Goal: Task Accomplishment & Management: Manage account settings

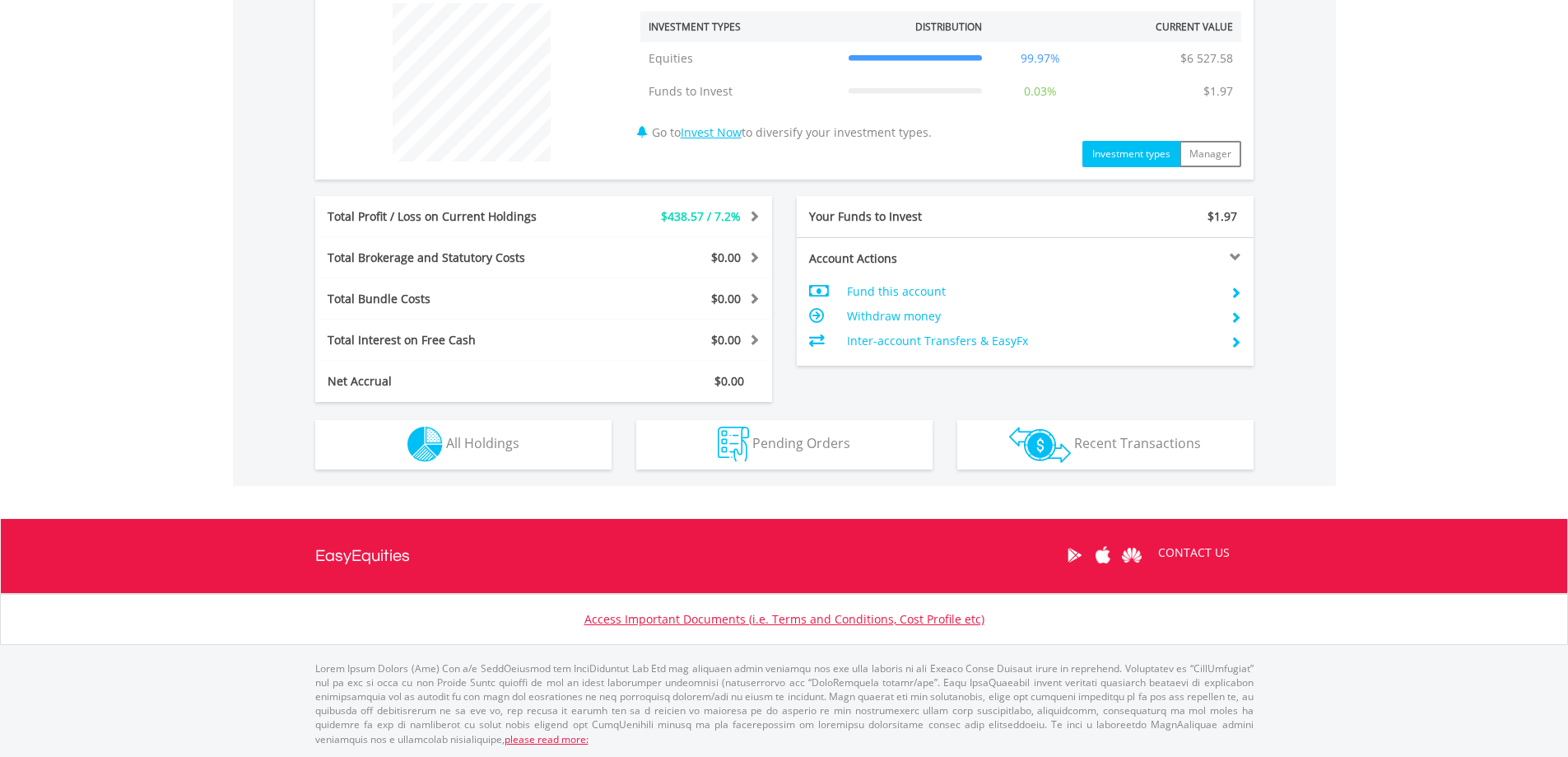
scroll to position [158, 313]
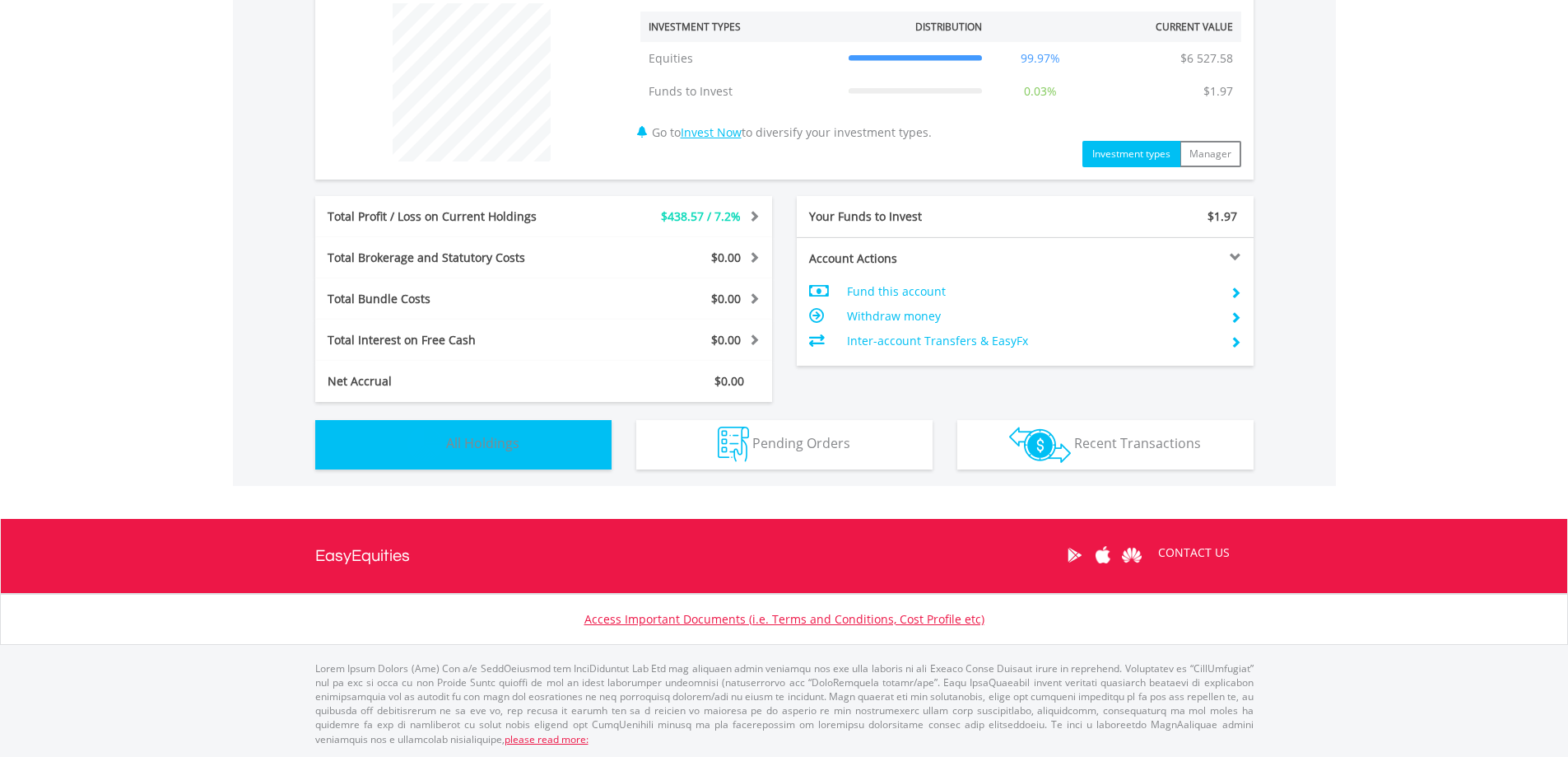
click at [505, 440] on span "All Holdings" at bounding box center [483, 443] width 73 height 18
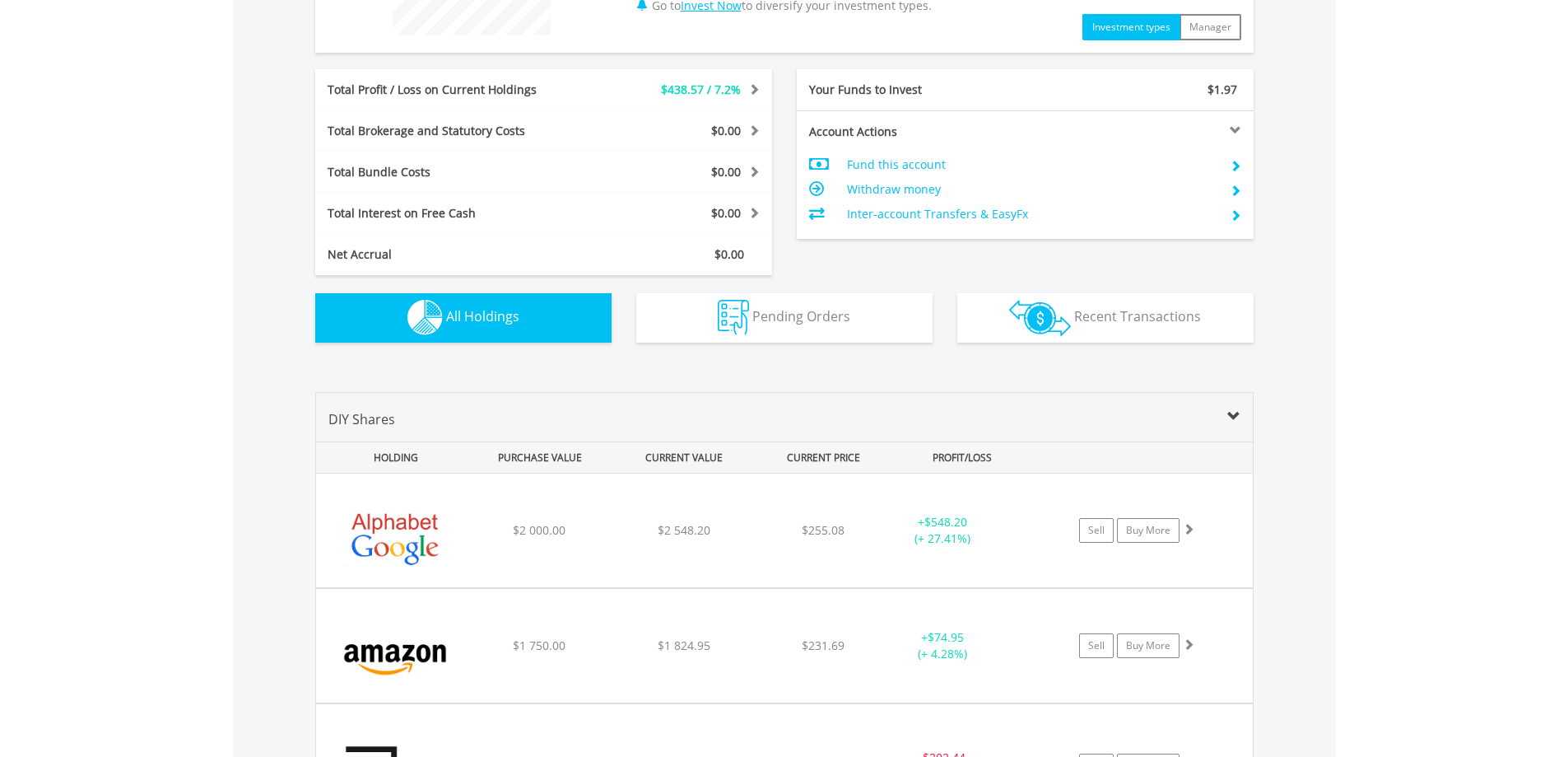
scroll to position [879, 0]
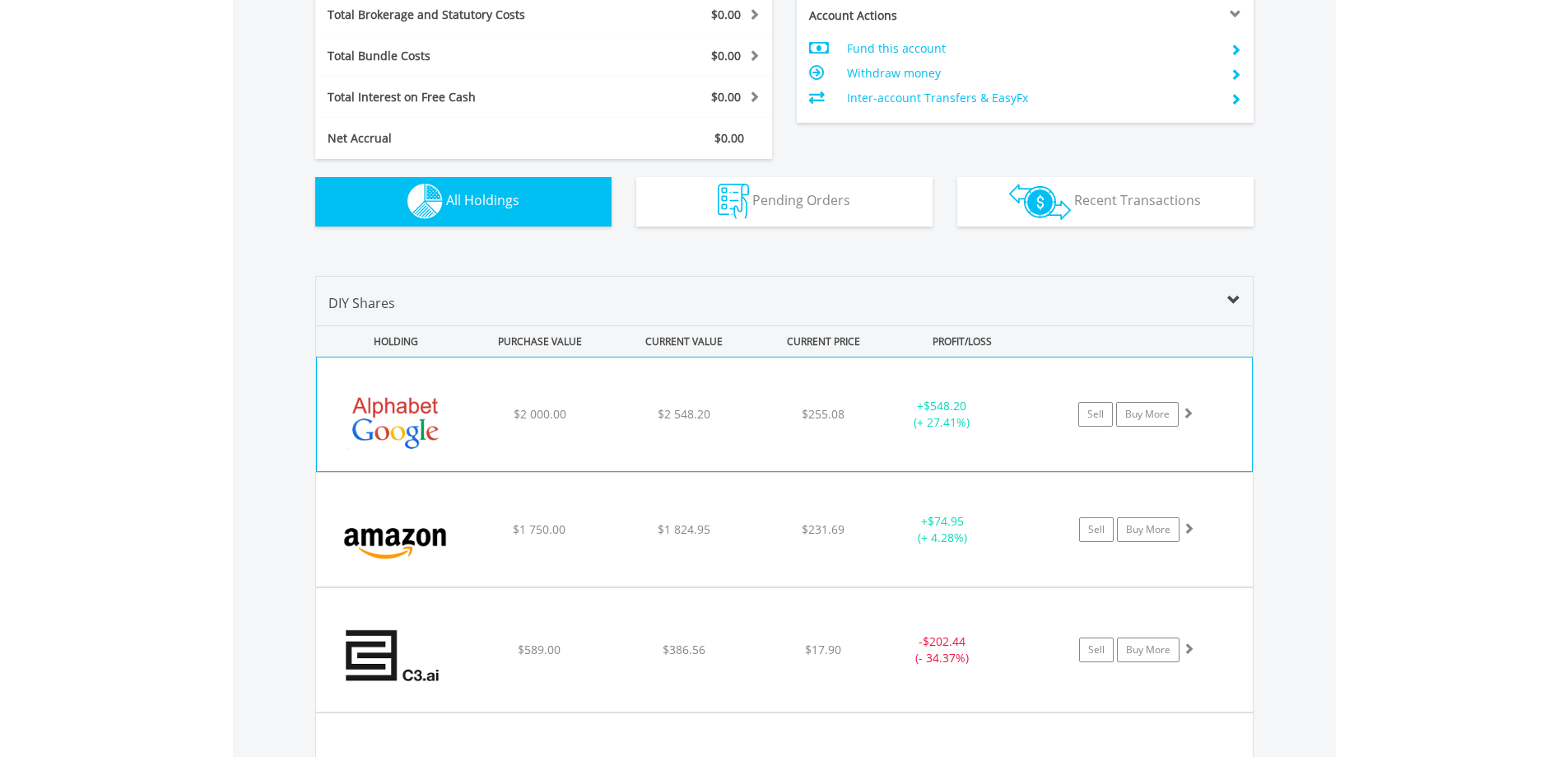
click at [490, 420] on div "$2 000.00" at bounding box center [540, 414] width 140 height 17
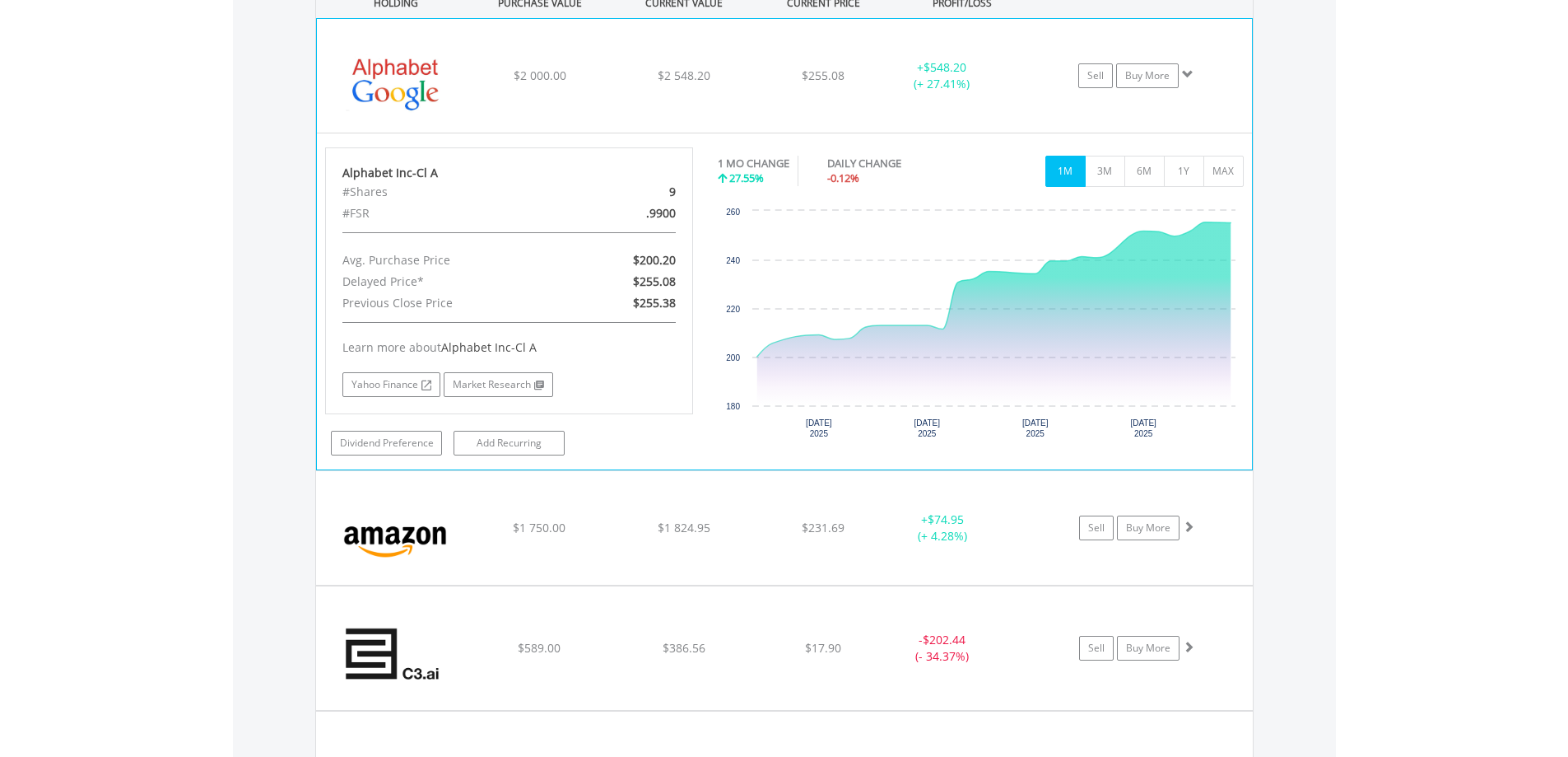
scroll to position [1291, 0]
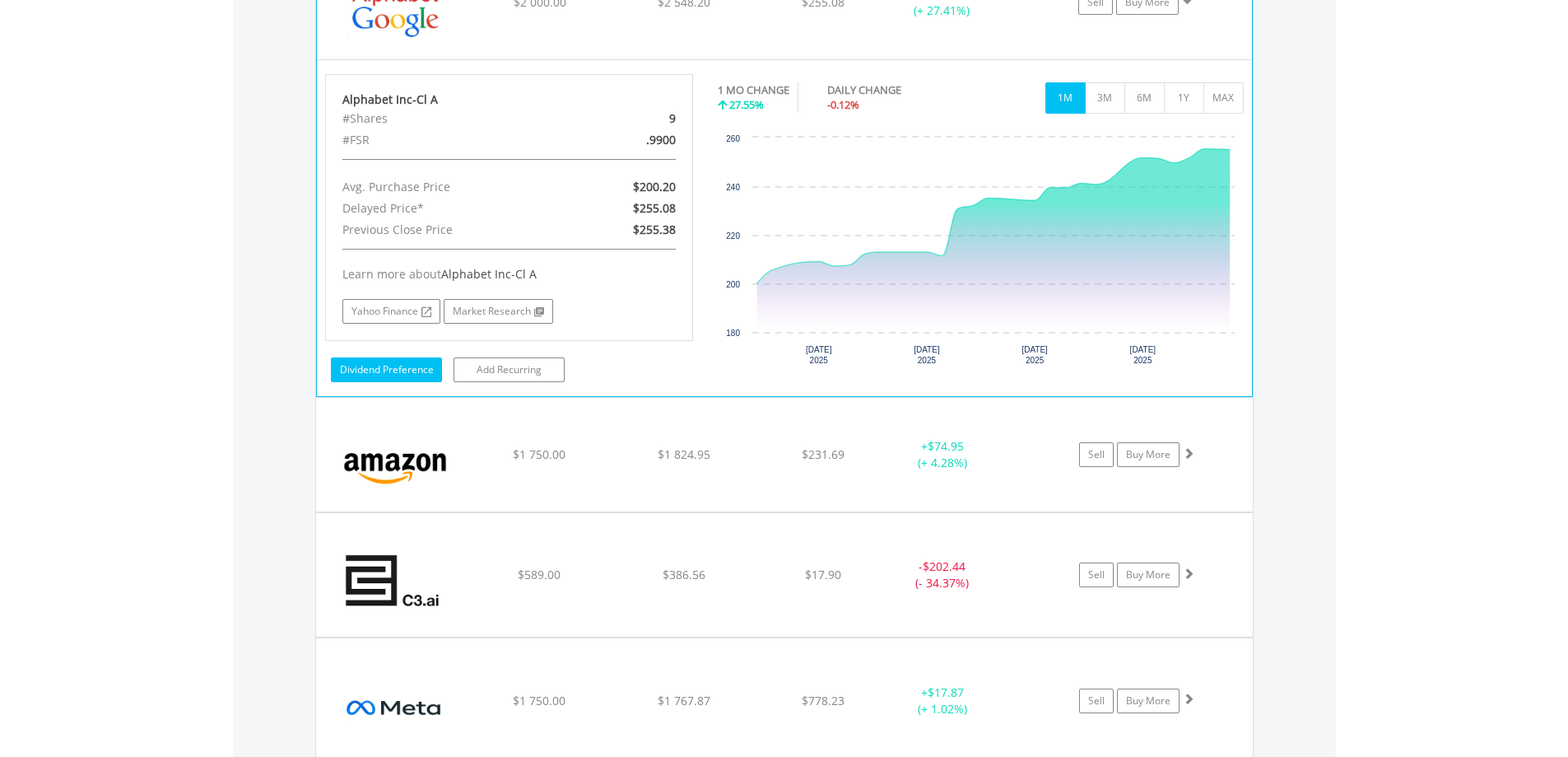
click at [391, 369] on link "Dividend Preference" at bounding box center [386, 369] width 112 height 25
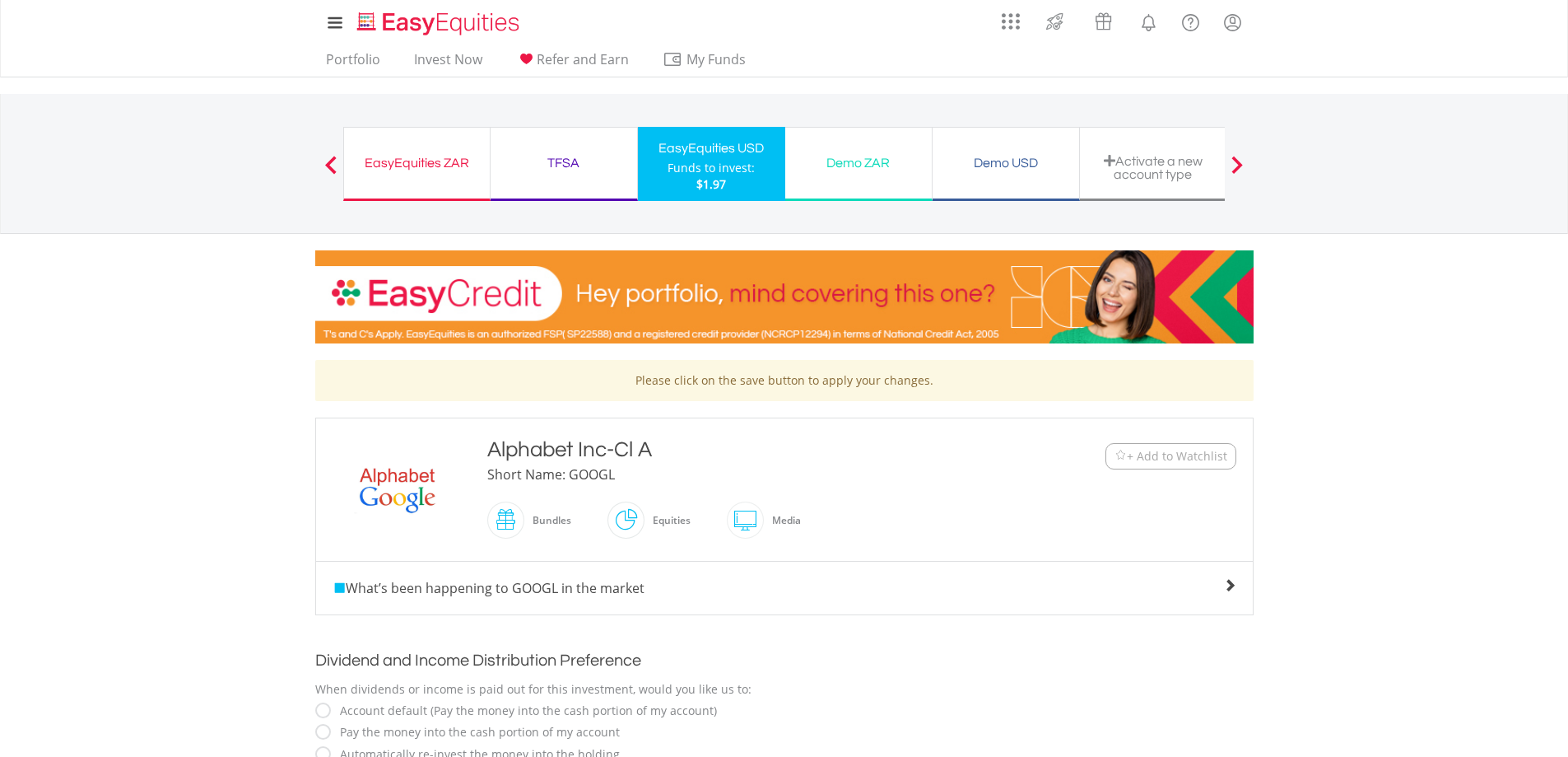
click at [326, 166] on span at bounding box center [332, 165] width 12 height 18
click at [701, 162] on div "Funds to invest:" at bounding box center [711, 168] width 87 height 17
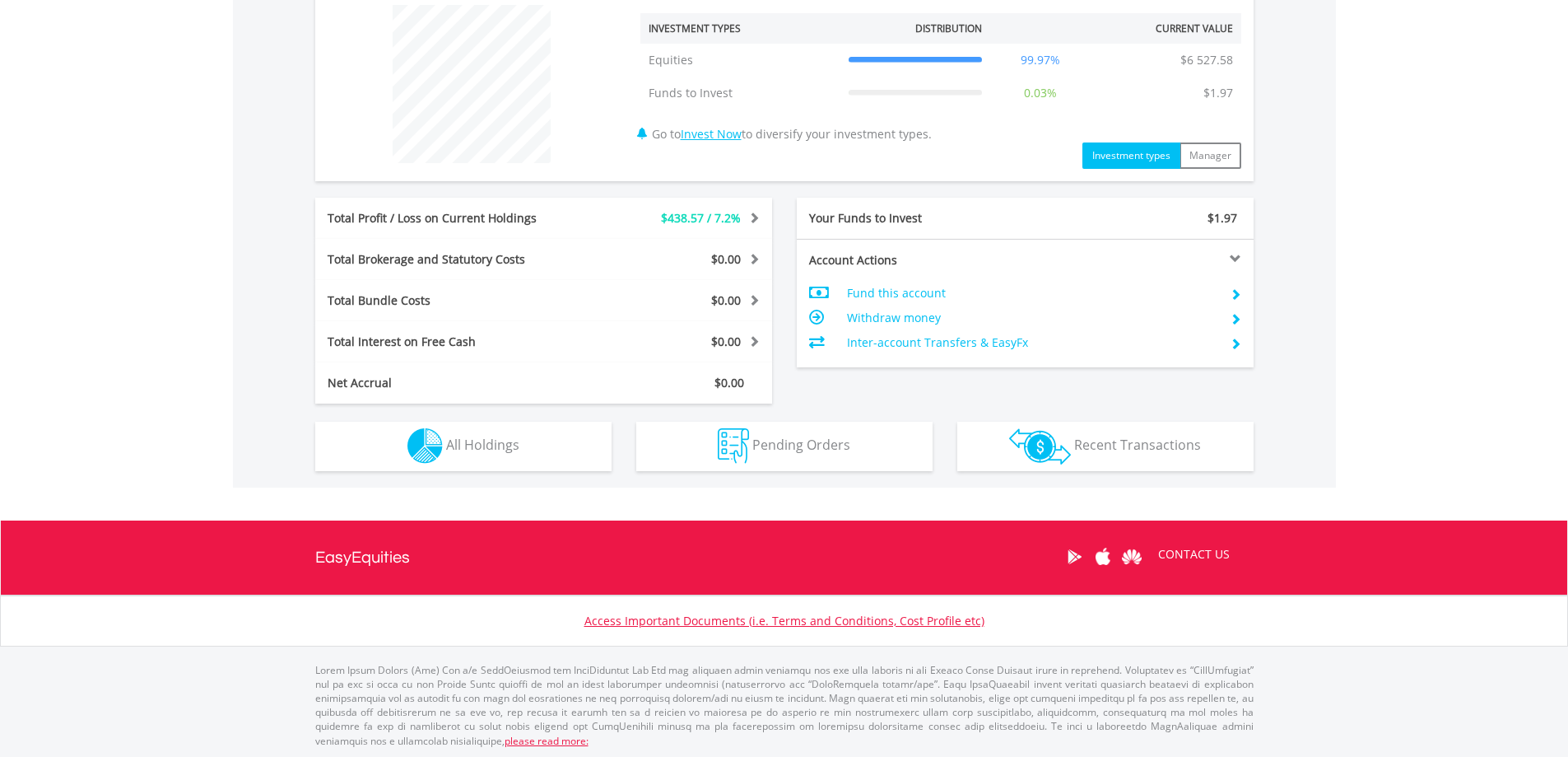
scroll to position [637, 0]
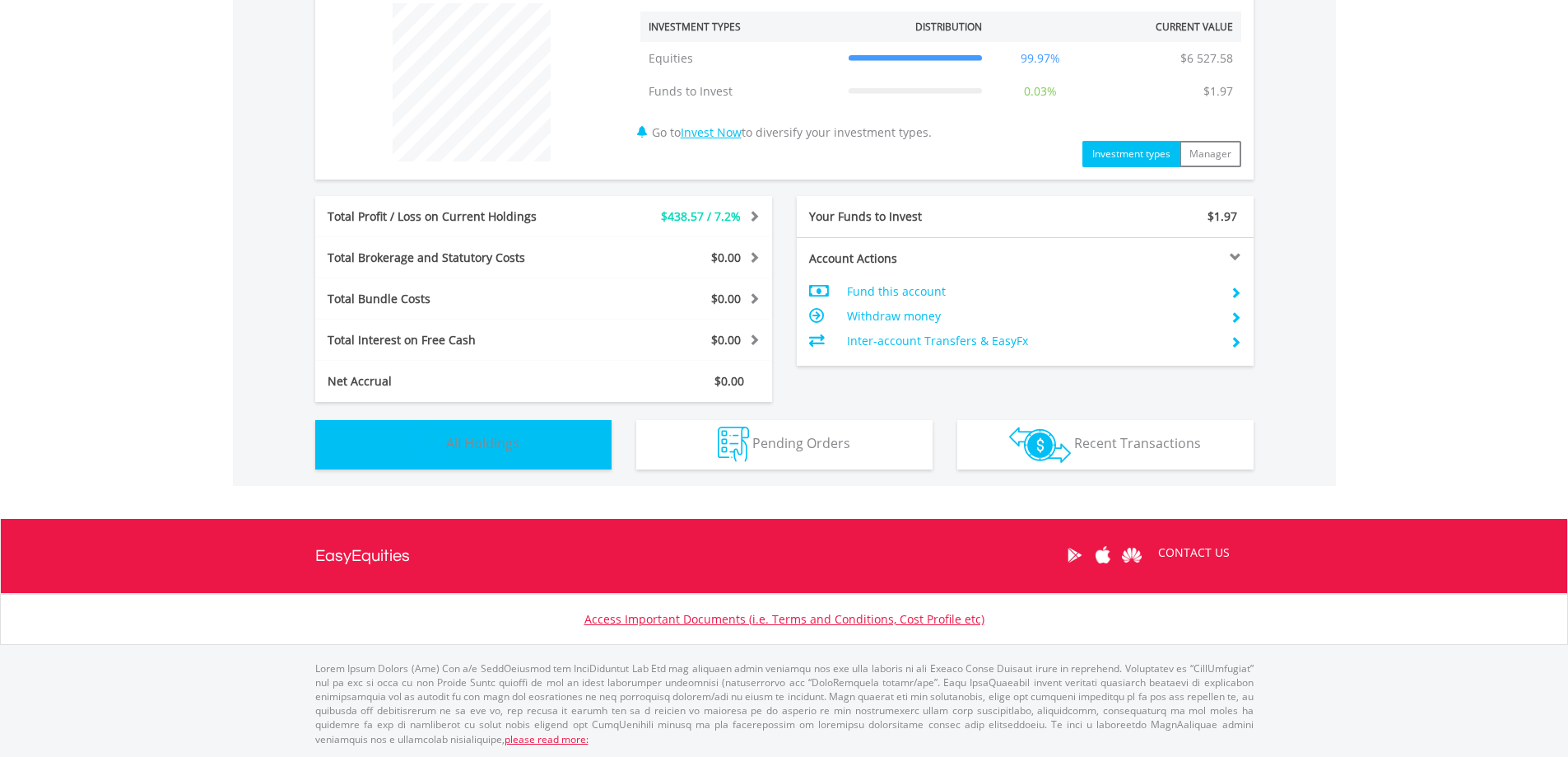
click at [476, 444] on span "All Holdings" at bounding box center [483, 443] width 73 height 18
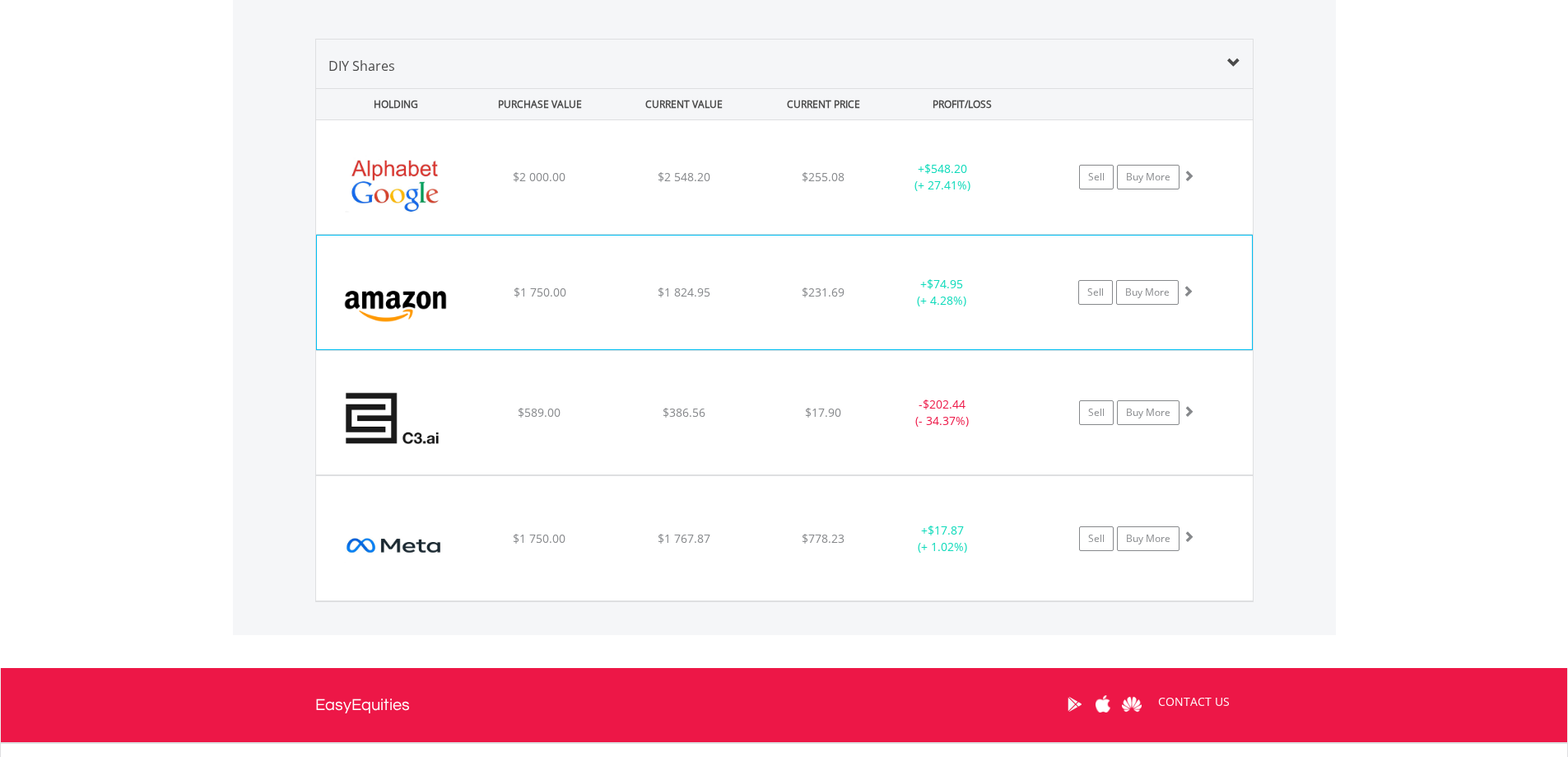
scroll to position [1073, 0]
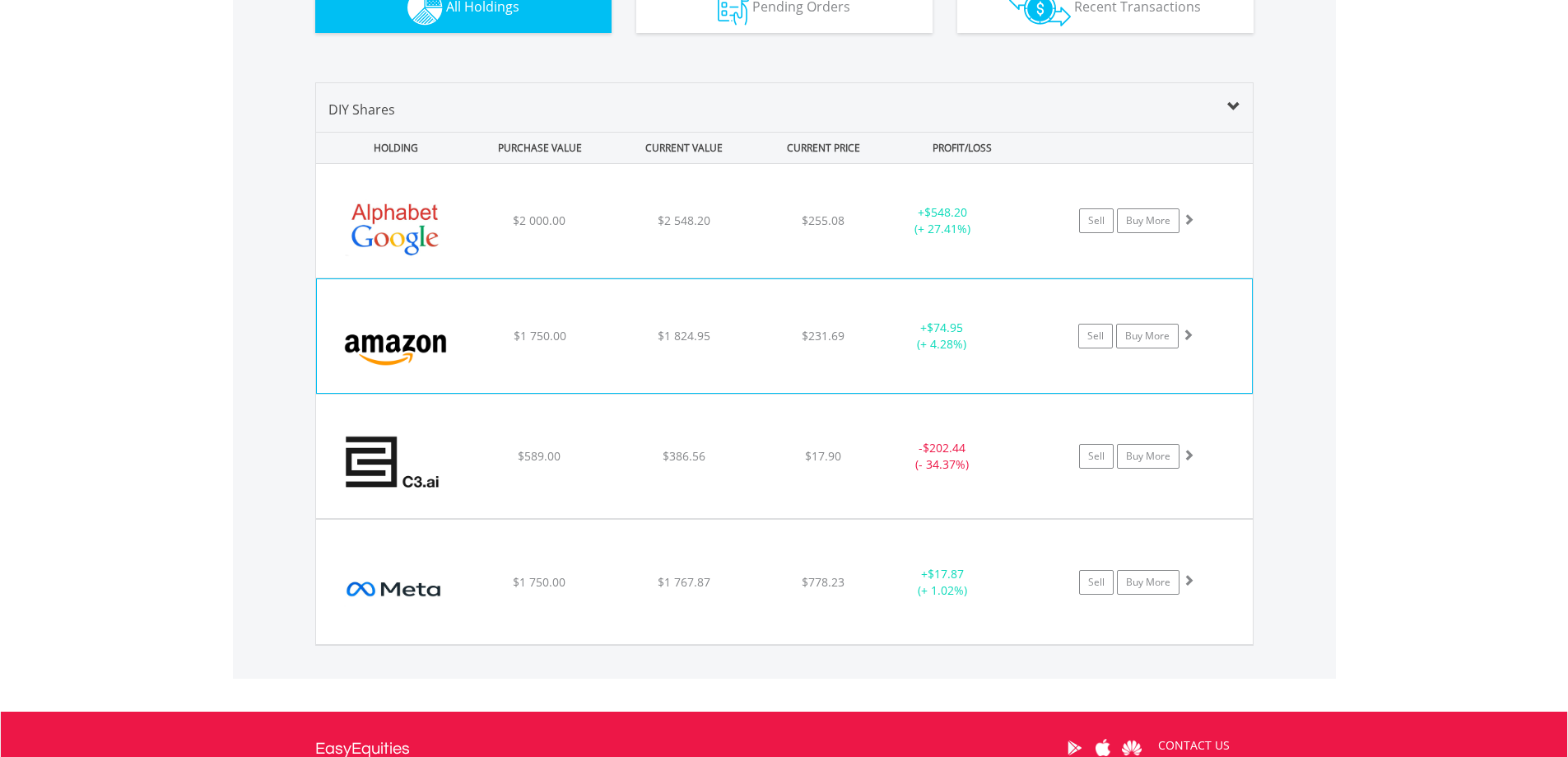
click at [512, 338] on div "$1 750.00" at bounding box center [540, 336] width 140 height 17
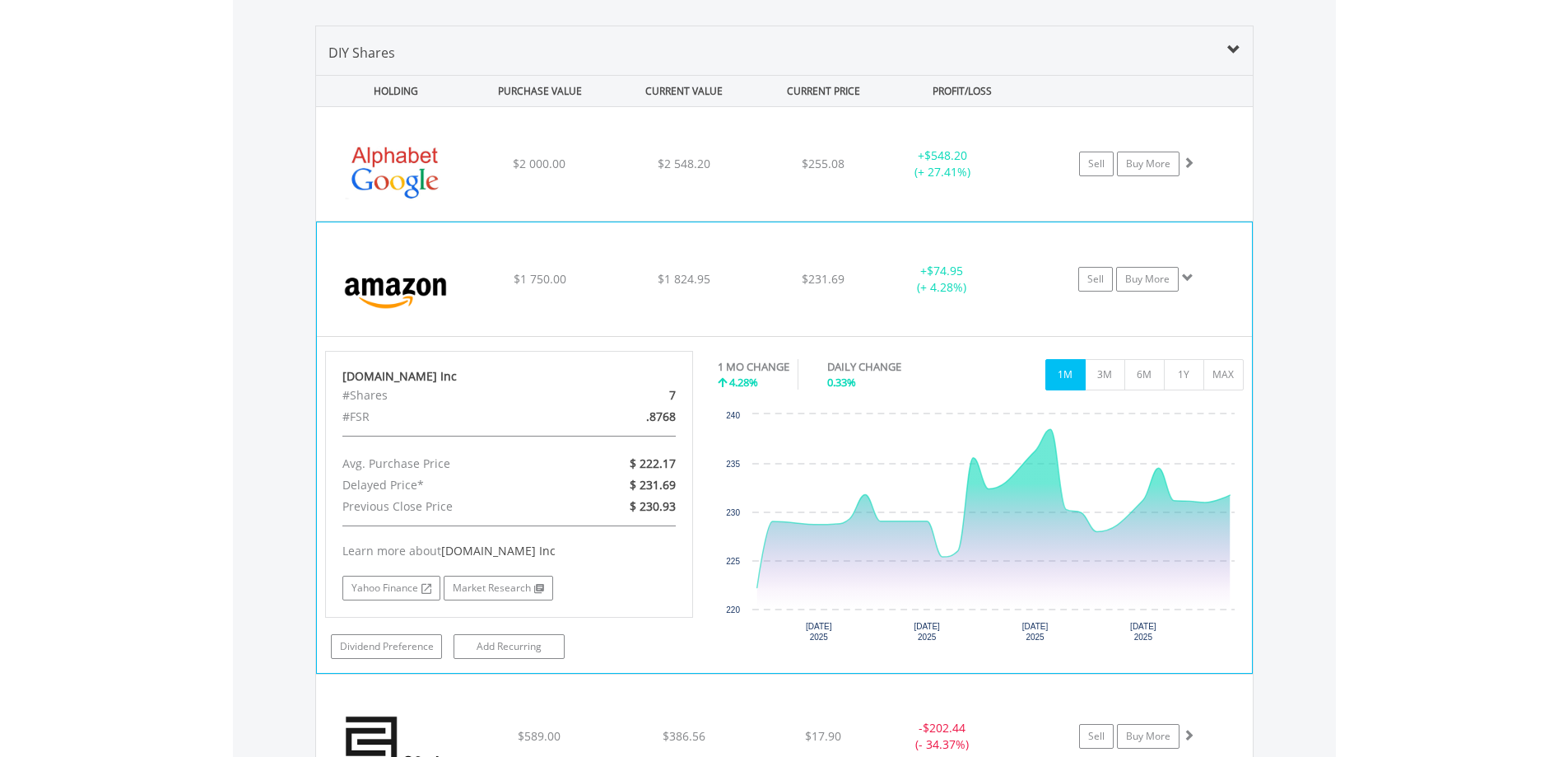
scroll to position [1320, 0]
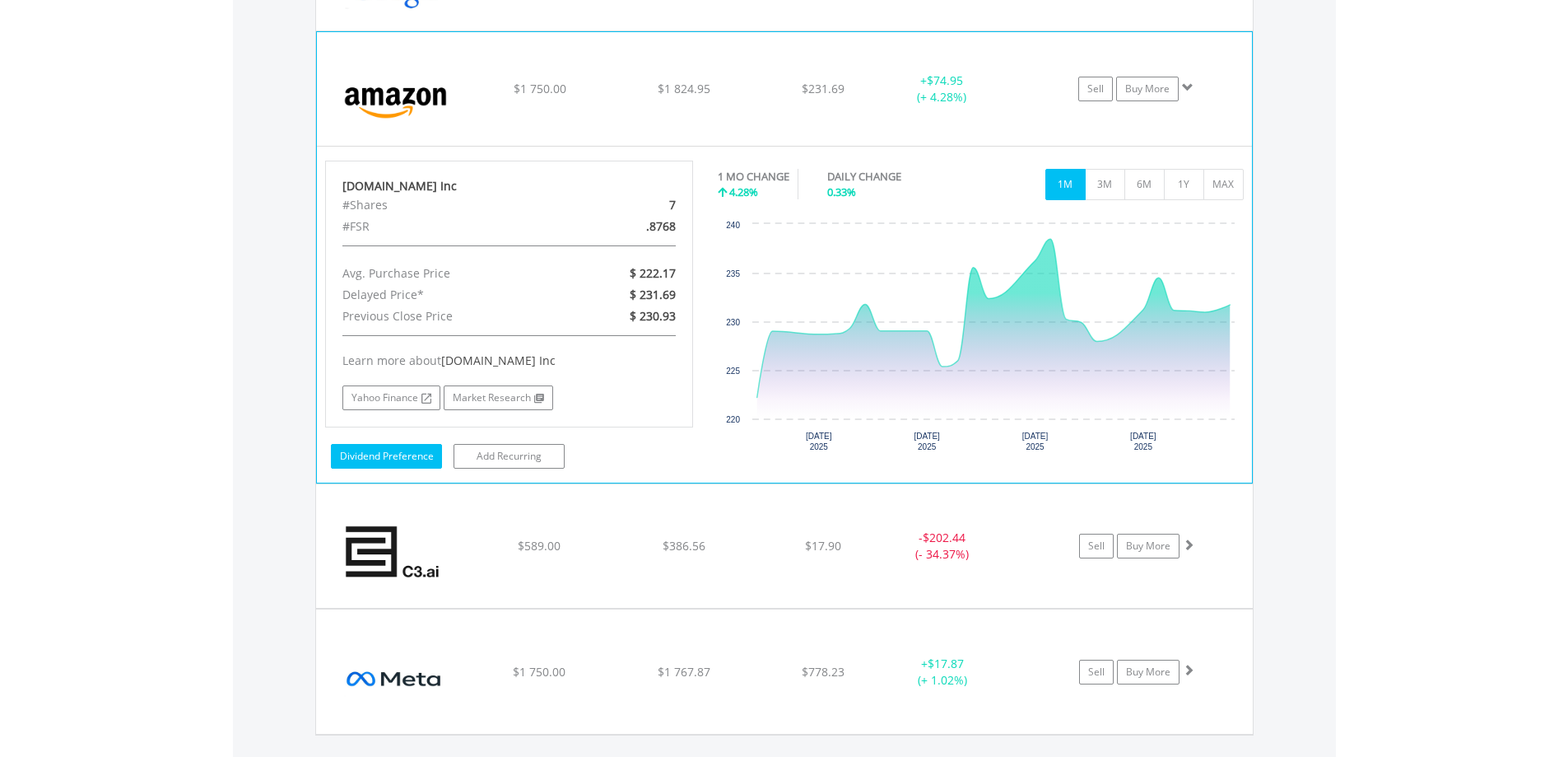
click at [381, 461] on link "Dividend Preference" at bounding box center [386, 456] width 112 height 25
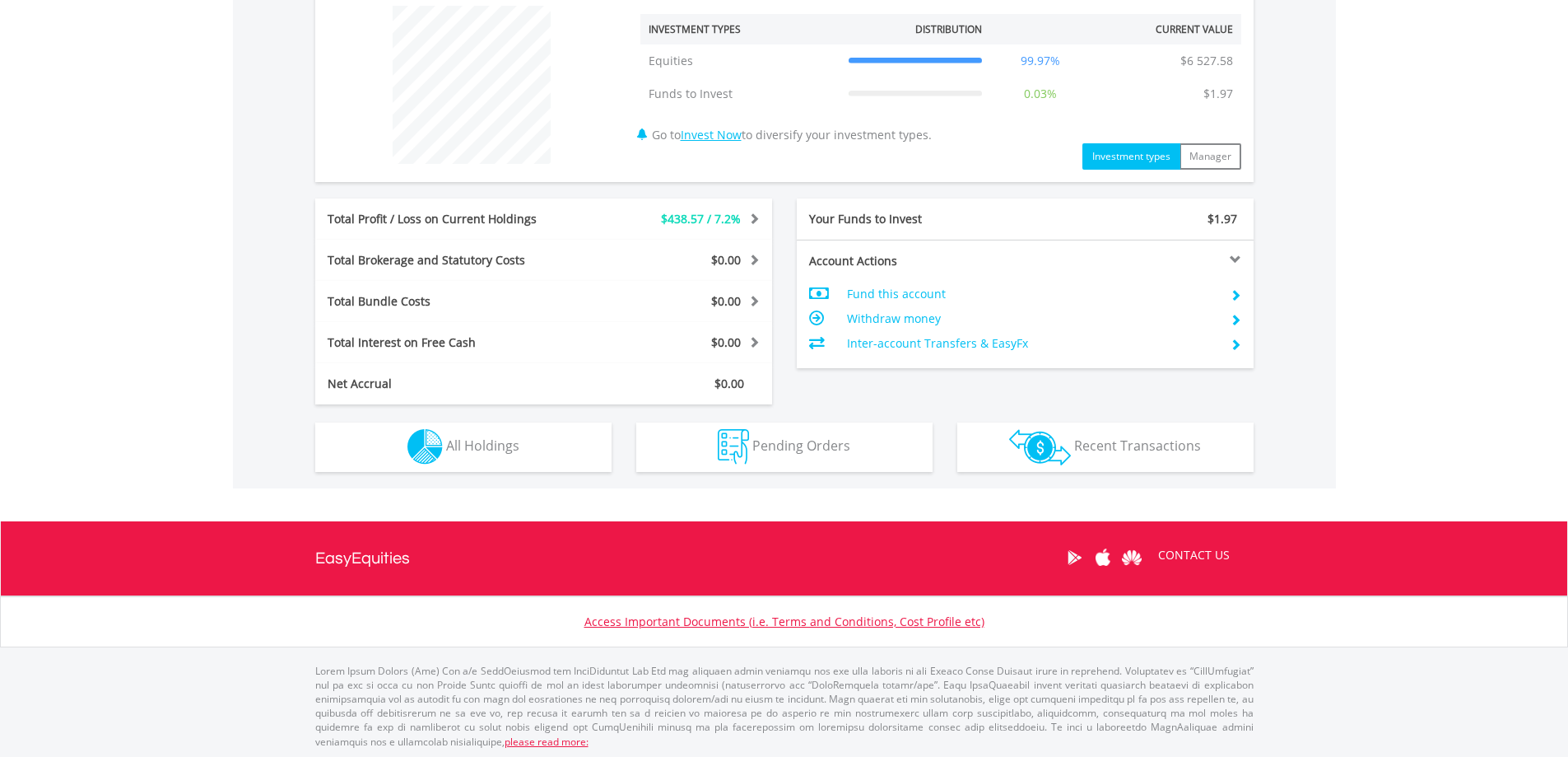
scroll to position [637, 0]
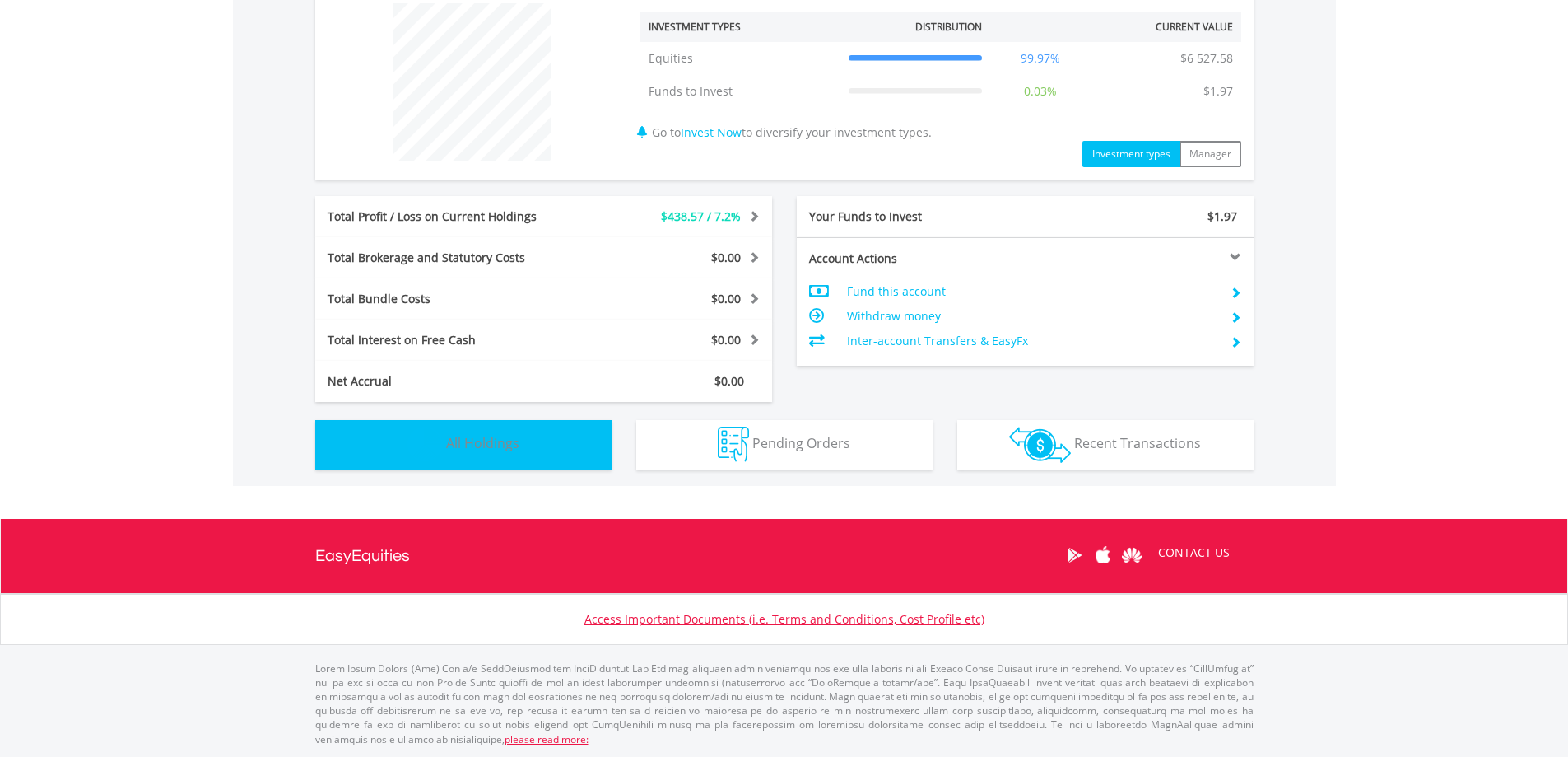
click at [479, 447] on span "All Holdings" at bounding box center [483, 443] width 73 height 18
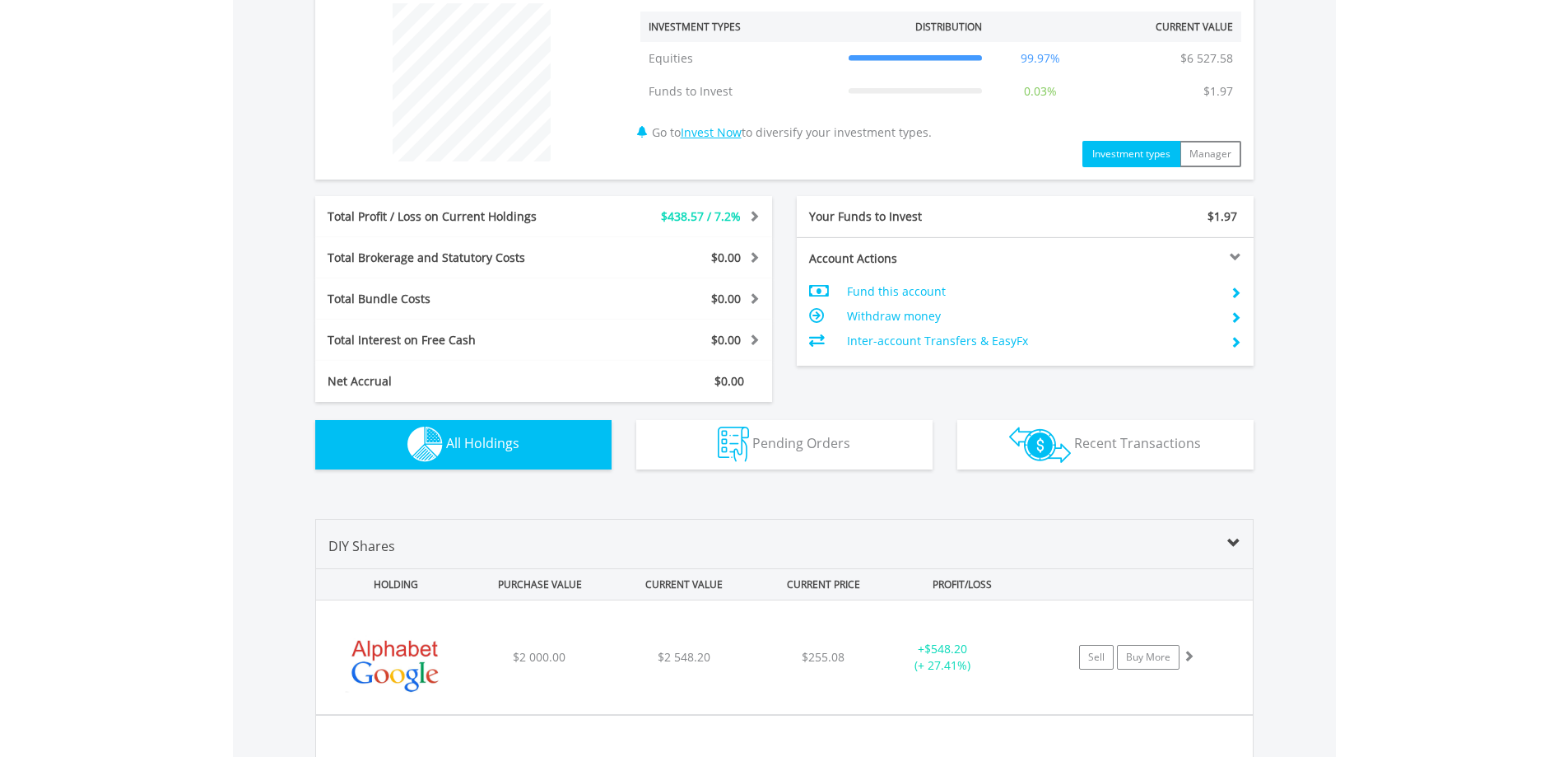
scroll to position [1155, 0]
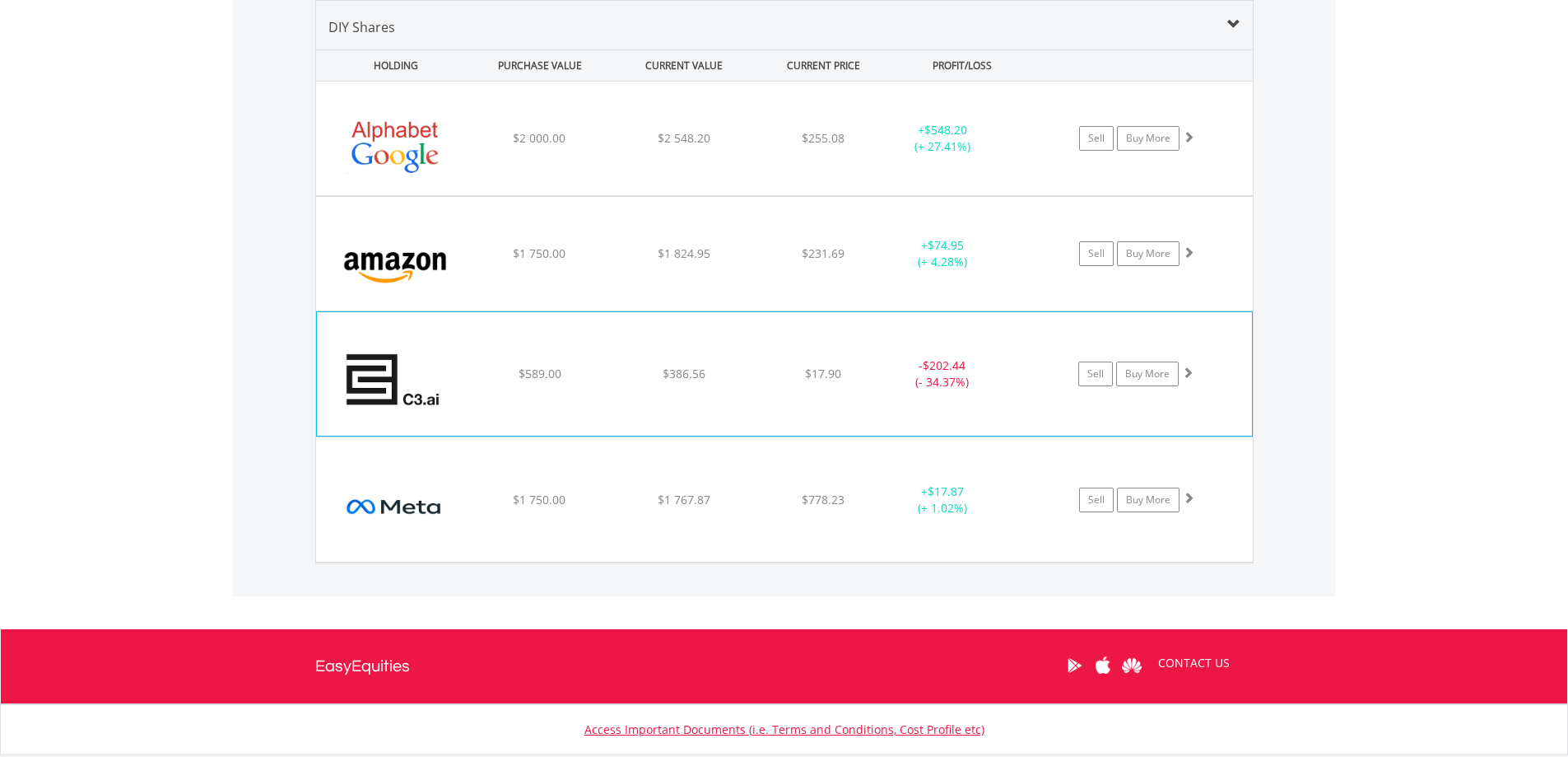
click at [410, 373] on img at bounding box center [396, 382] width 141 height 99
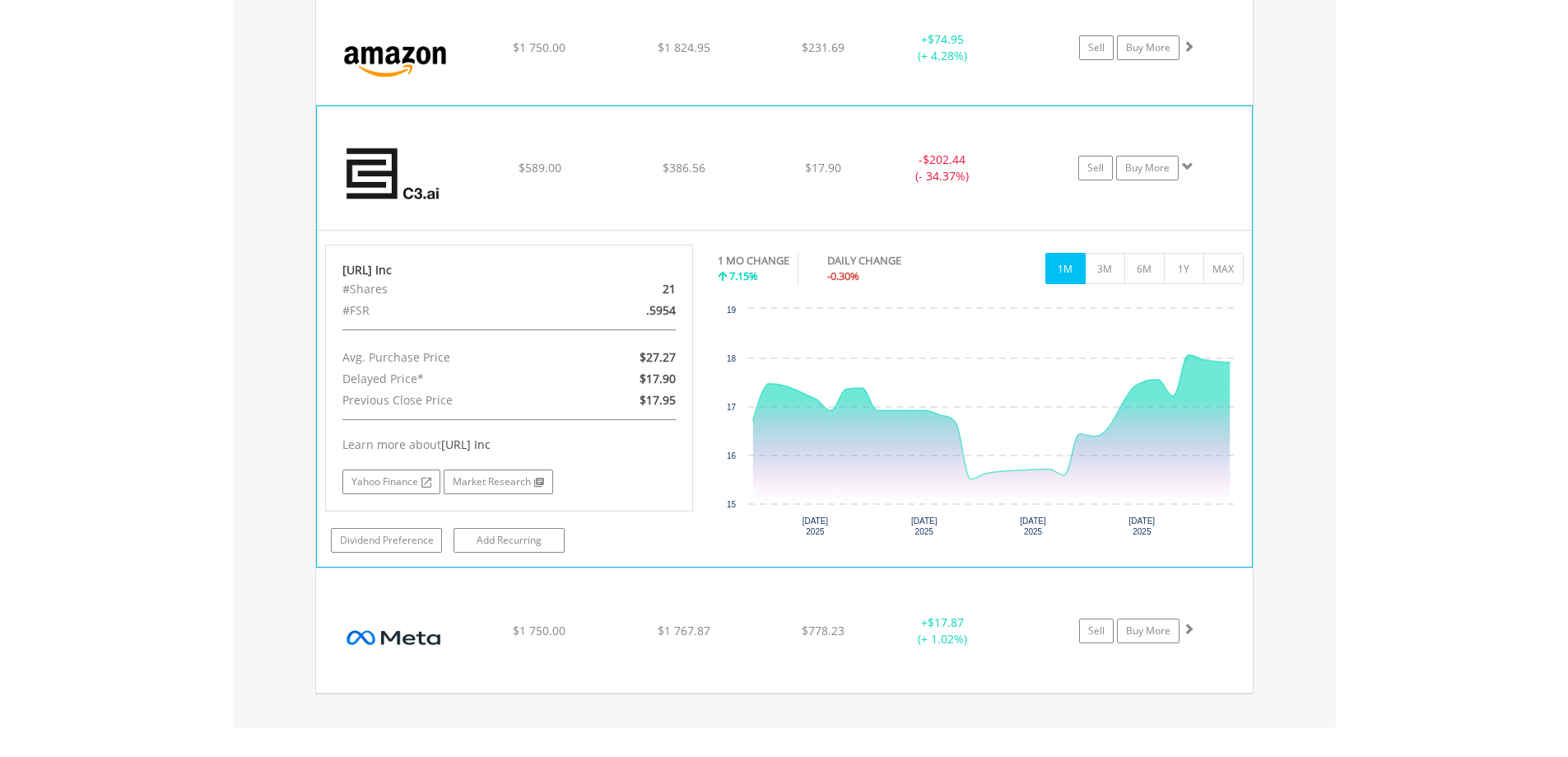
scroll to position [1402, 0]
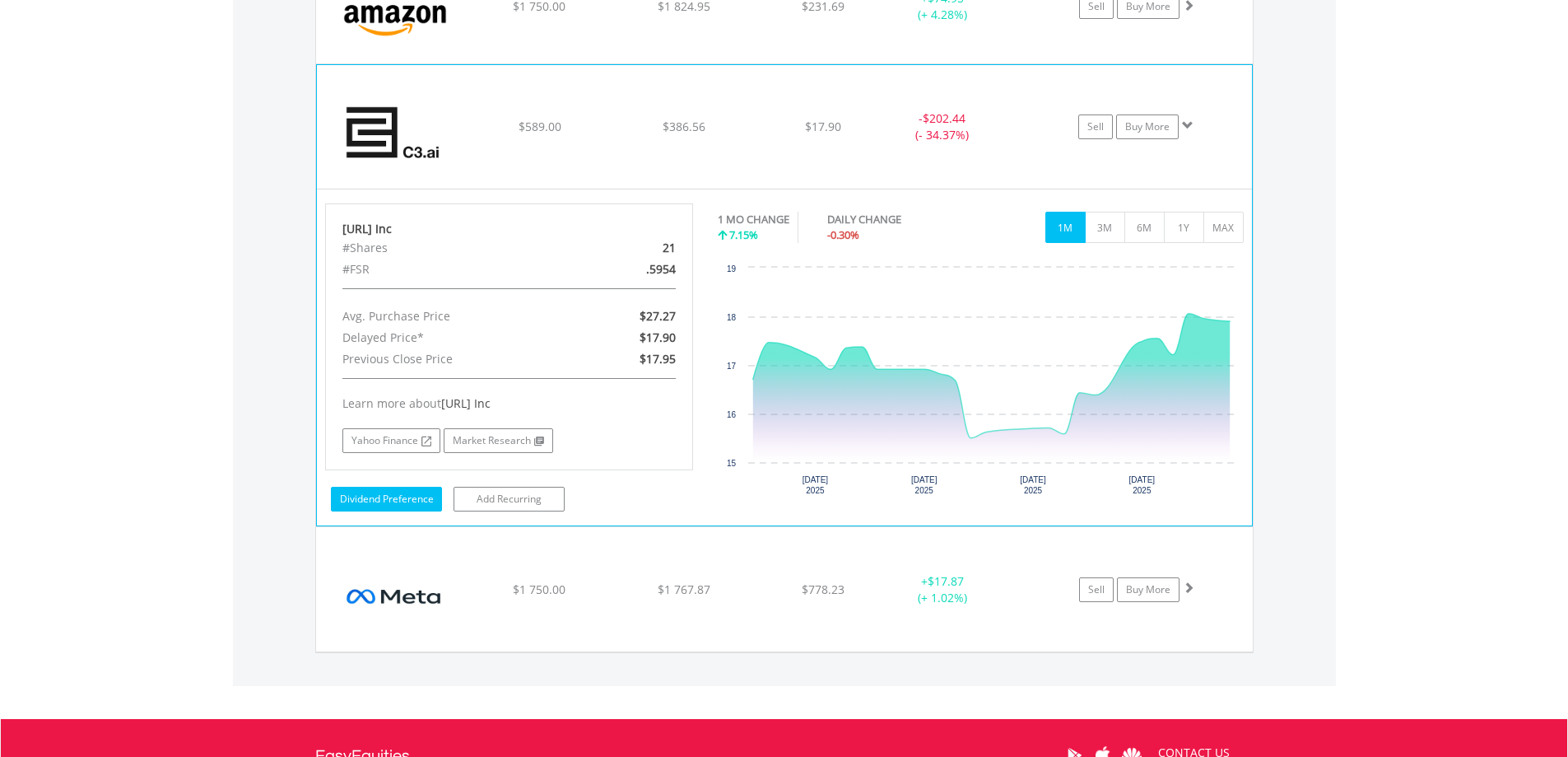
click at [376, 500] on link "Dividend Preference" at bounding box center [386, 498] width 112 height 25
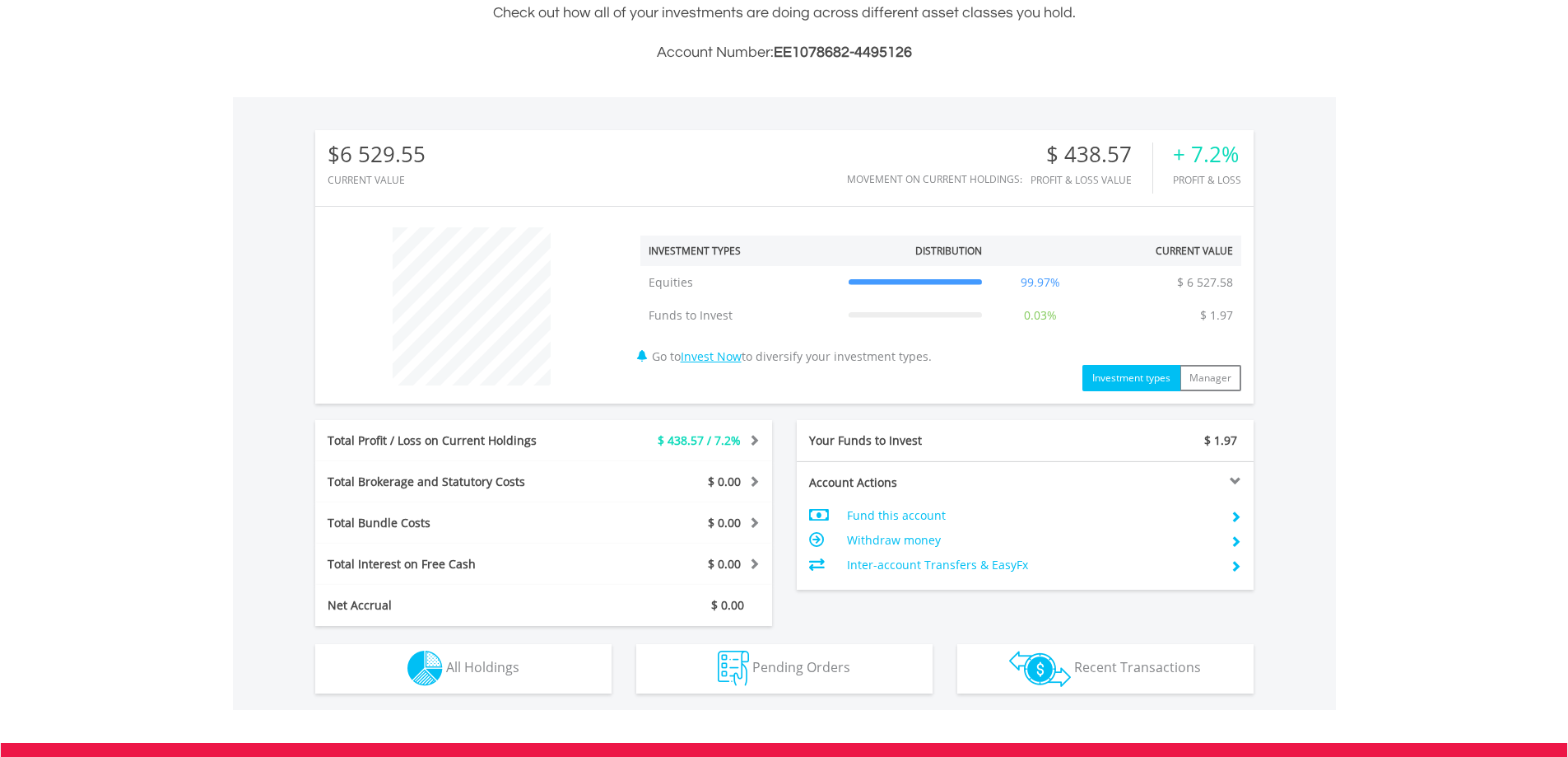
scroll to position [158, 313]
